Goal: Find specific page/section: Find specific page/section

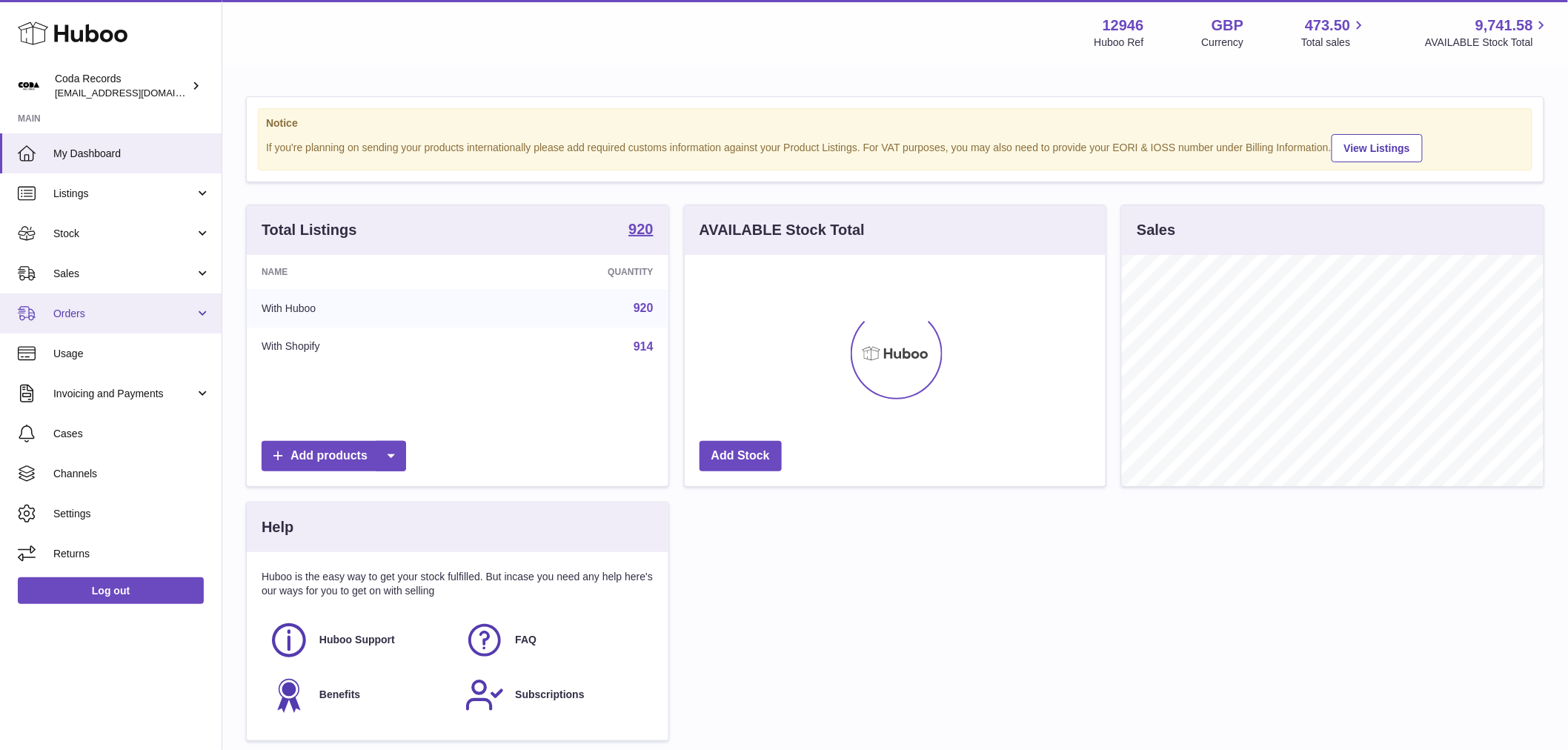
scroll to position [231, 421]
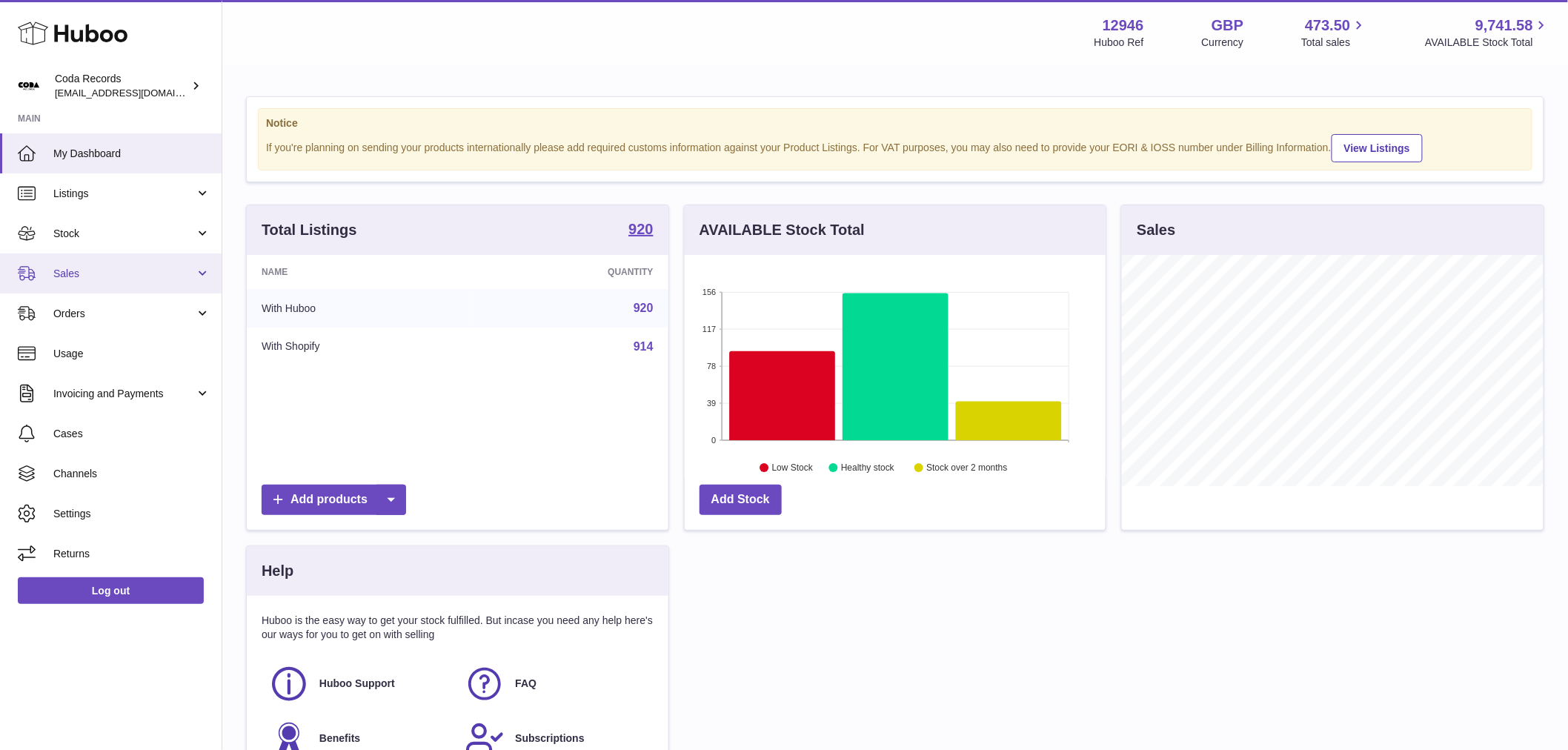
click at [104, 277] on span "Sales" at bounding box center [124, 274] width 142 height 14
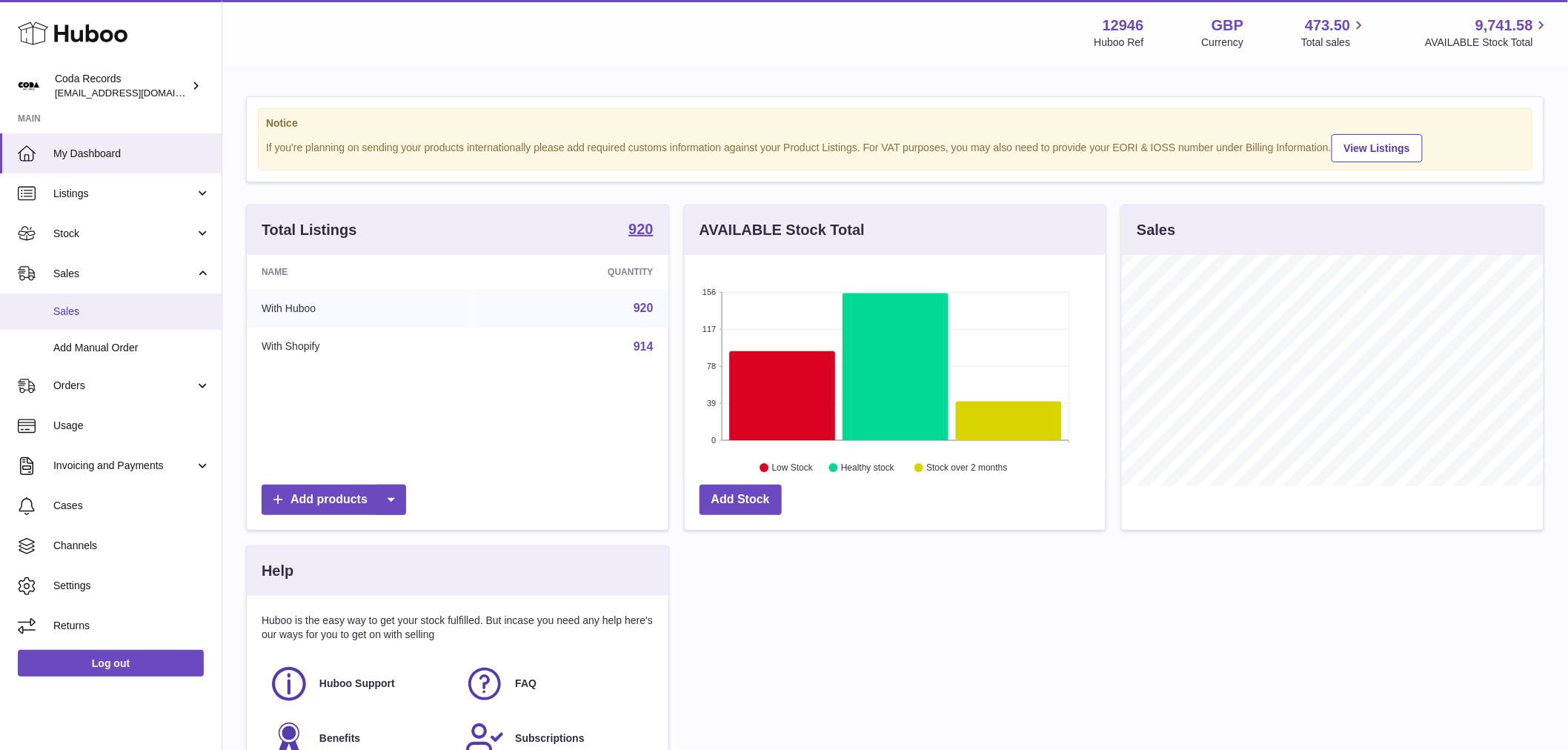
click at [91, 303] on link "Sales" at bounding box center [110, 312] width 221 height 37
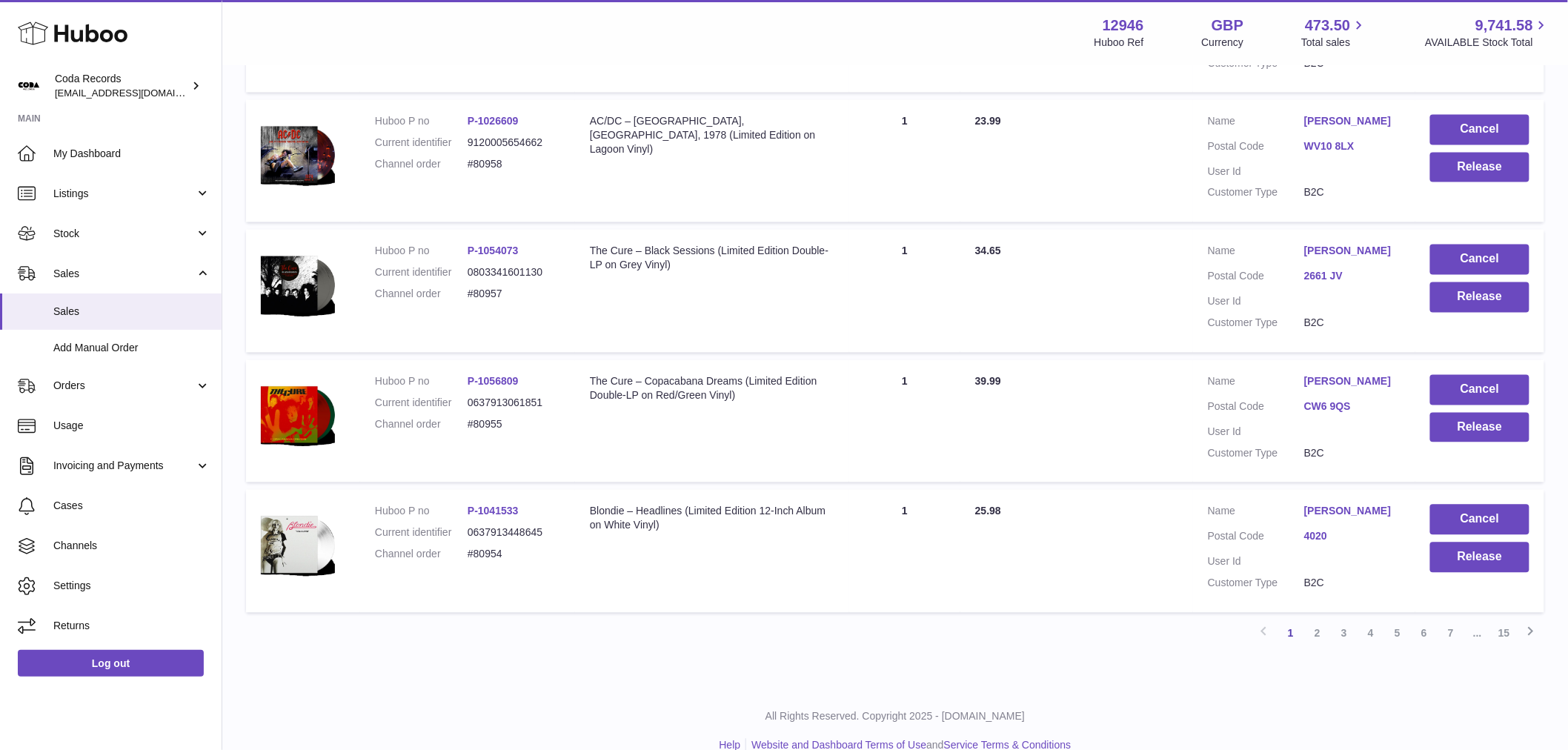
scroll to position [1106, 0]
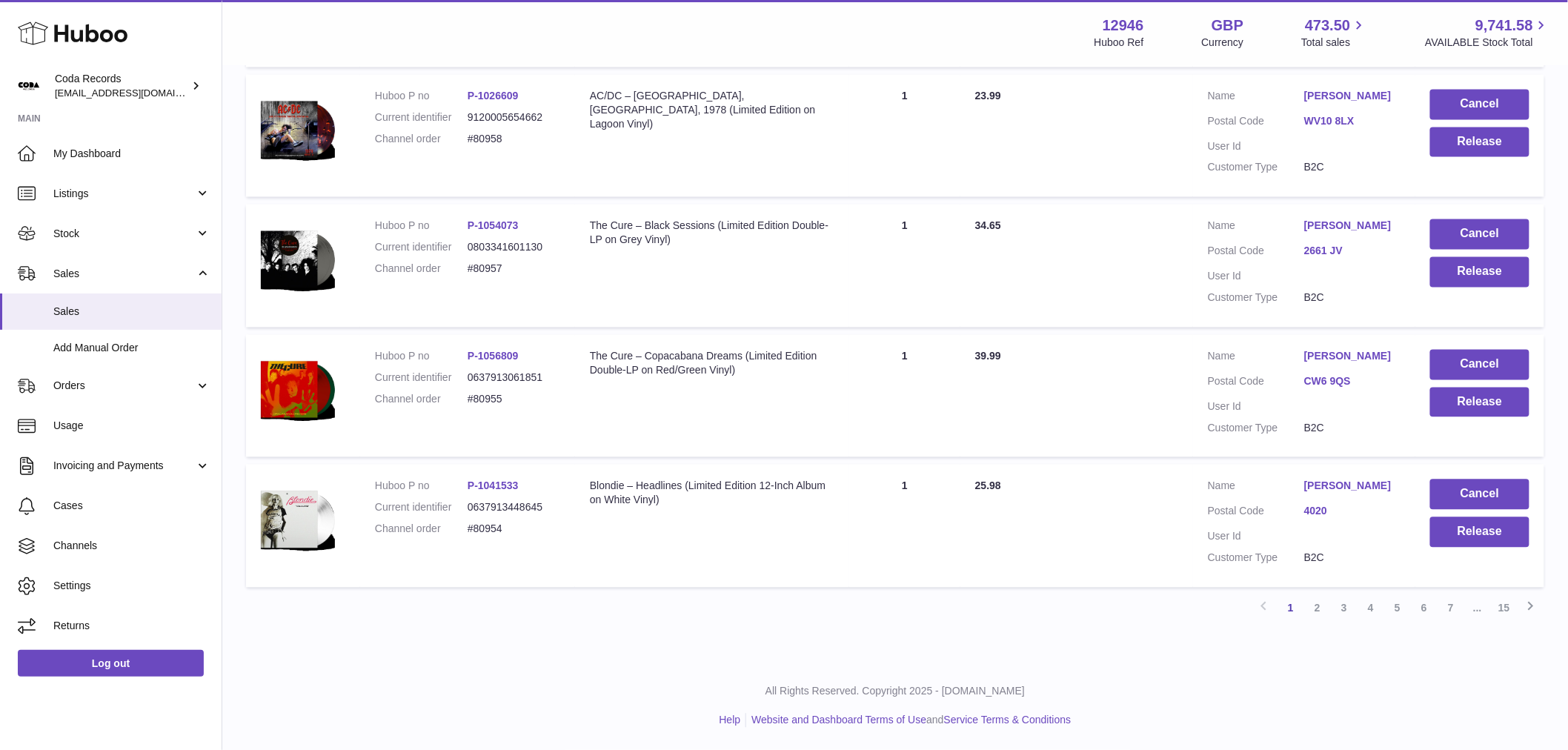
click at [1490, 602] on span "..." at bounding box center [1478, 609] width 27 height 27
click at [1505, 616] on link "15" at bounding box center [1505, 609] width 27 height 27
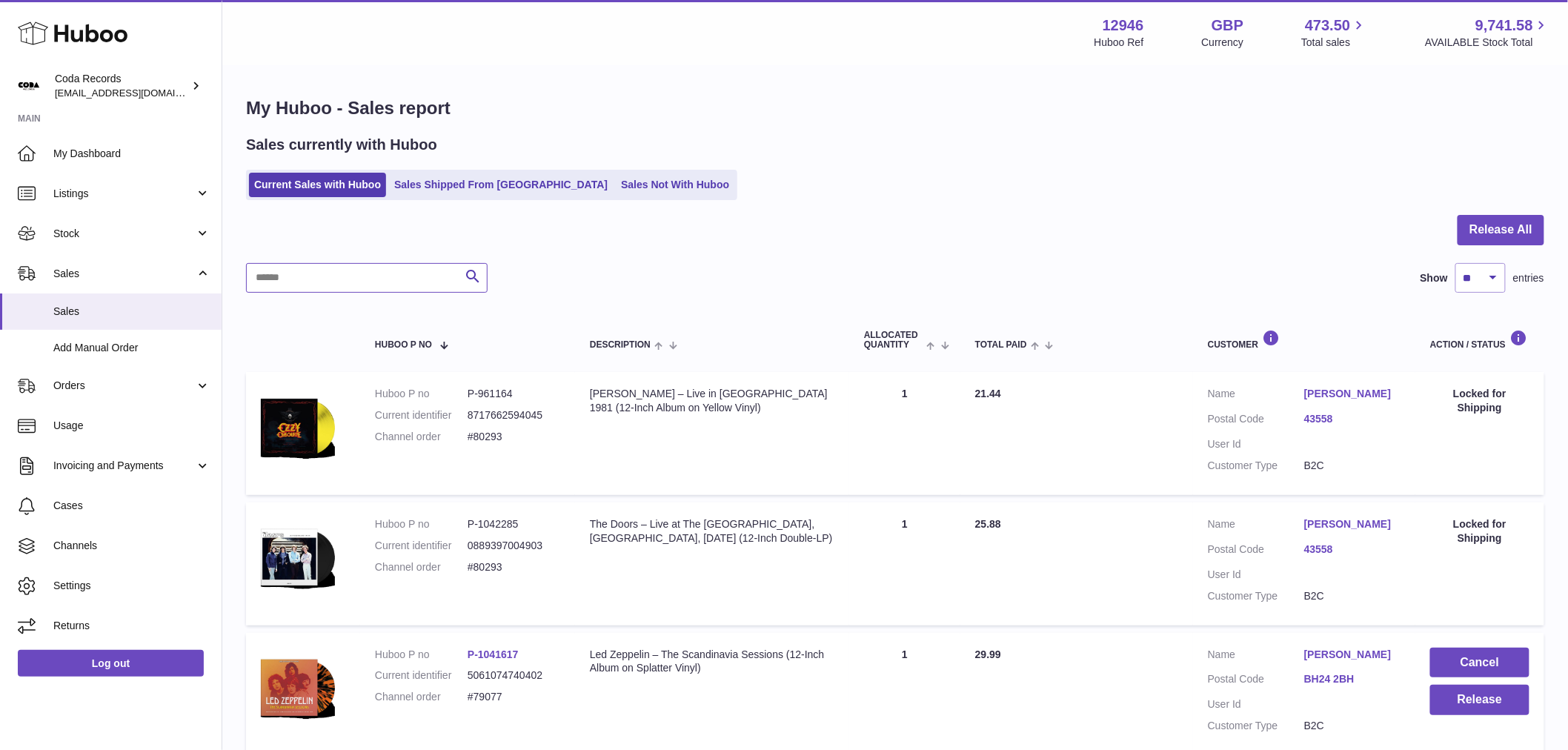
click at [297, 271] on input "text" at bounding box center [367, 278] width 241 height 30
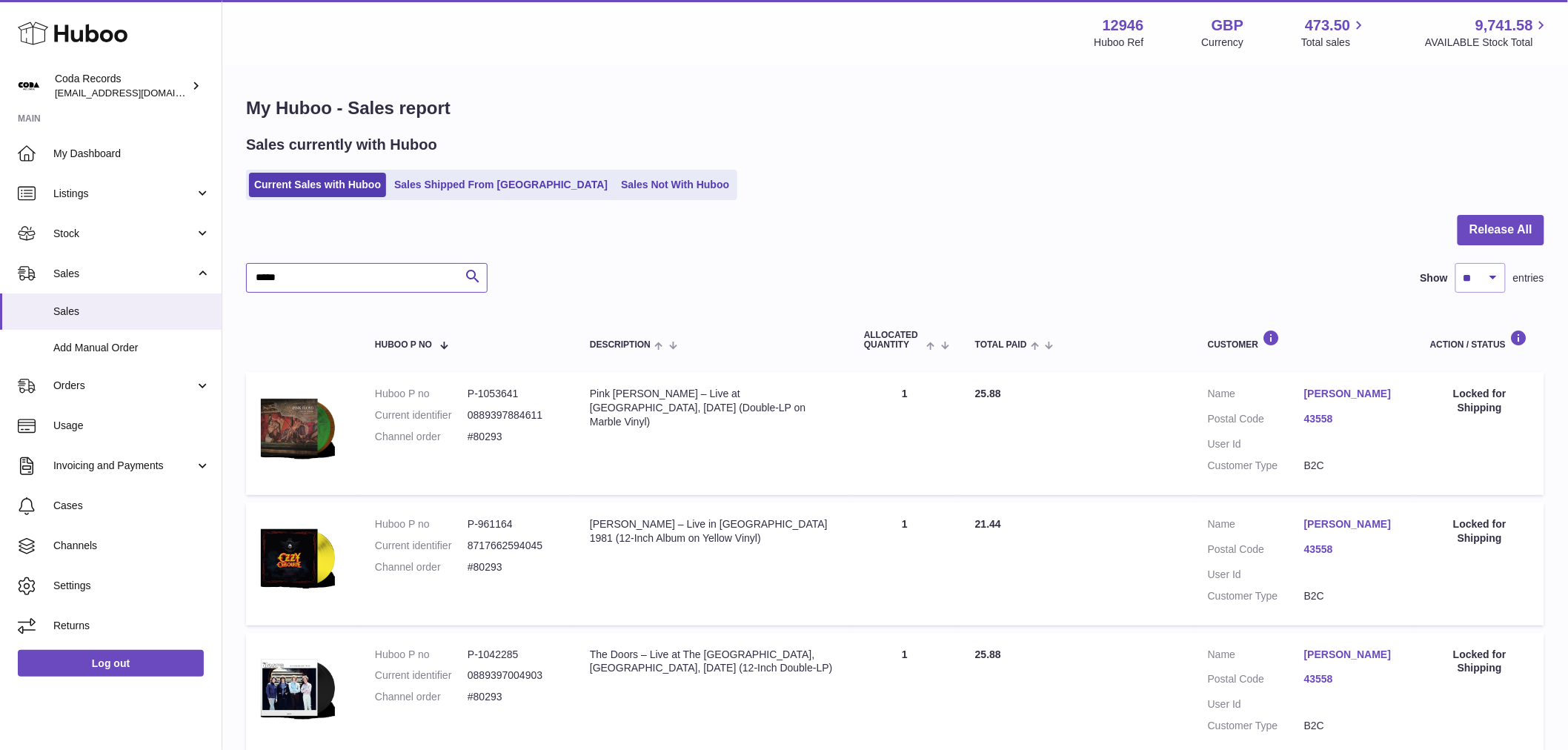
type input "*****"
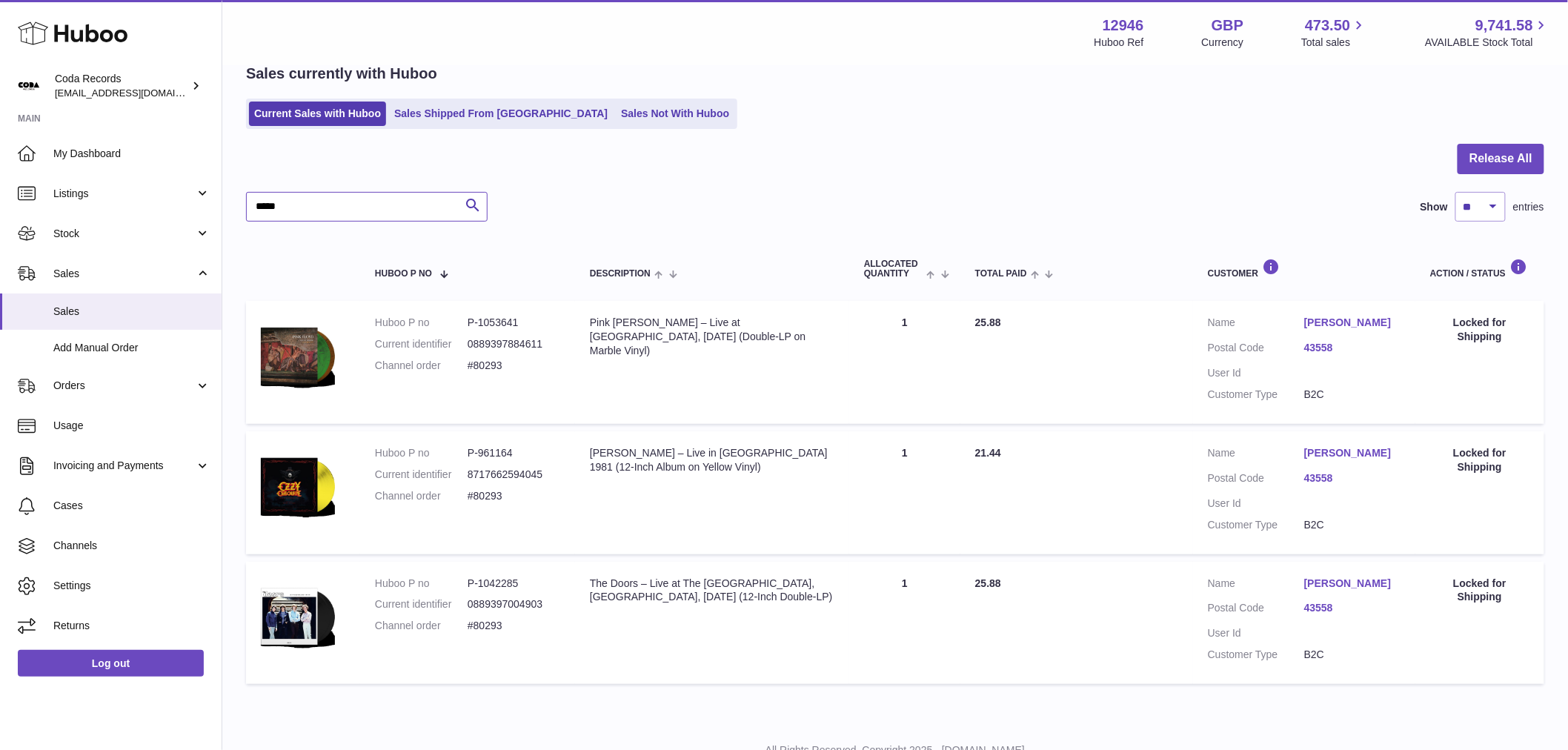
scroll to position [129, 0]
